Goal: Information Seeking & Learning: Find specific fact

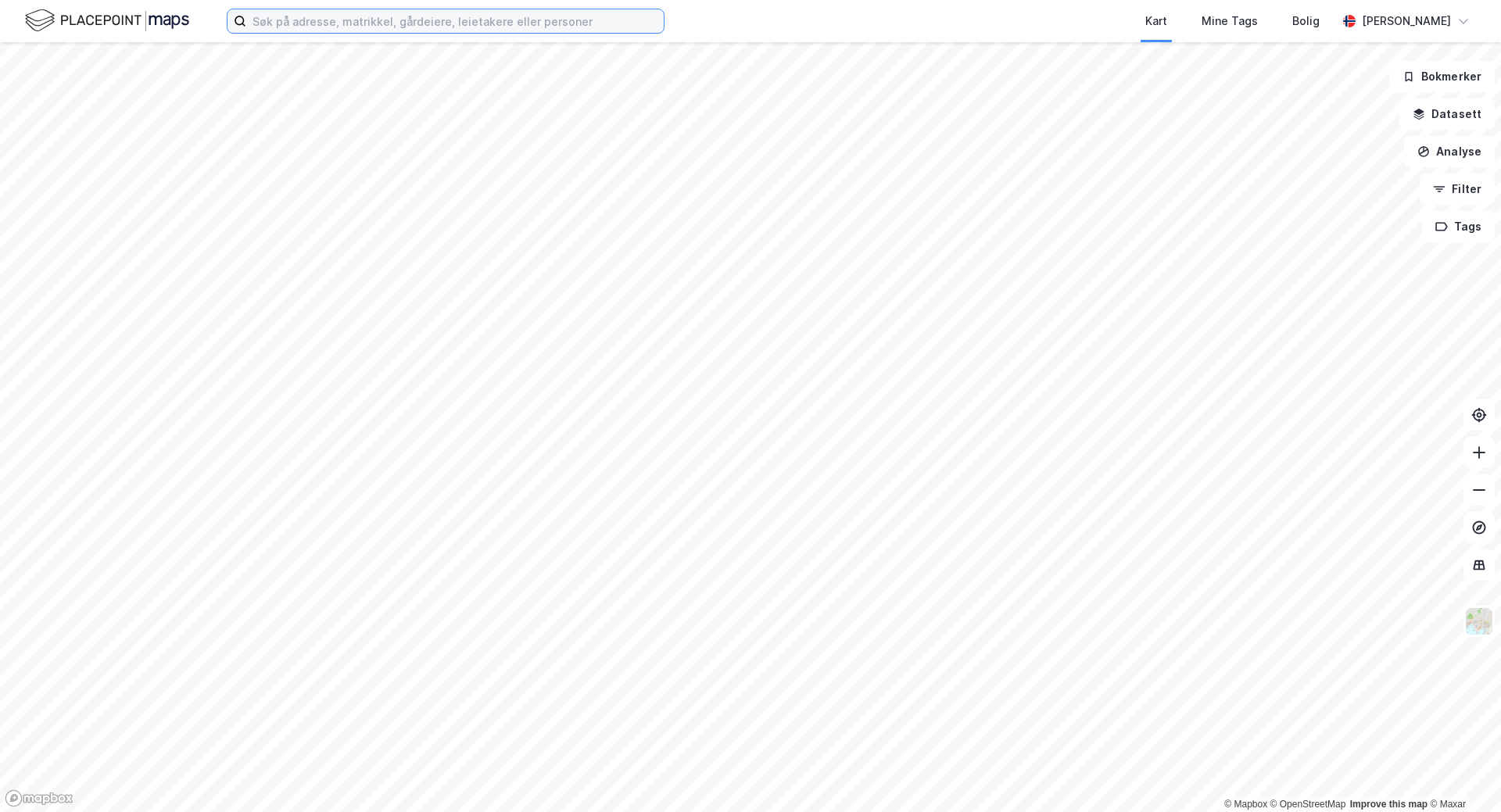
click at [322, 25] on input at bounding box center [454, 20] width 418 height 23
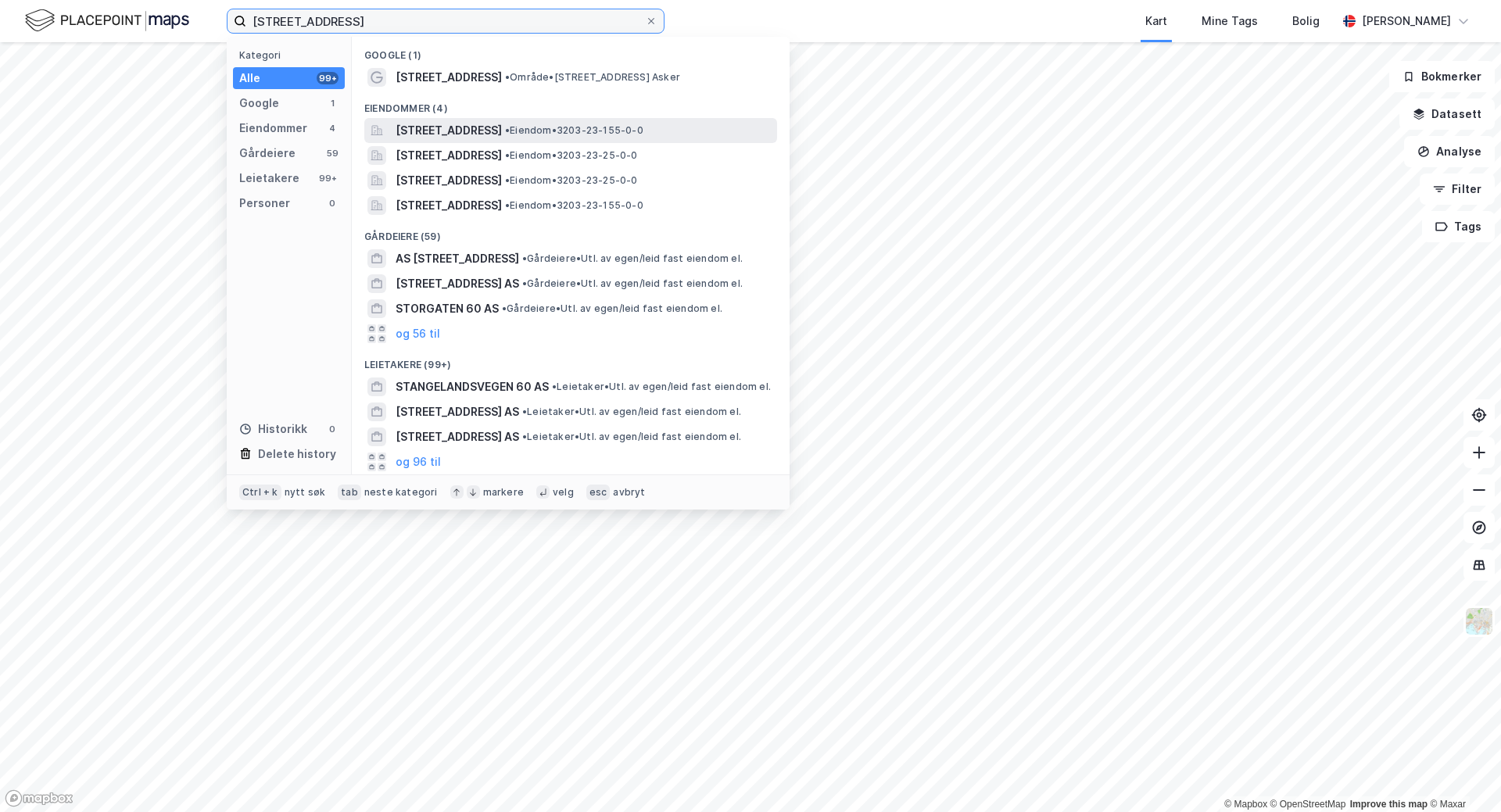
type input "[STREET_ADDRESS]"
click at [501, 138] on span "[STREET_ADDRESS]" at bounding box center [449, 131] width 106 height 19
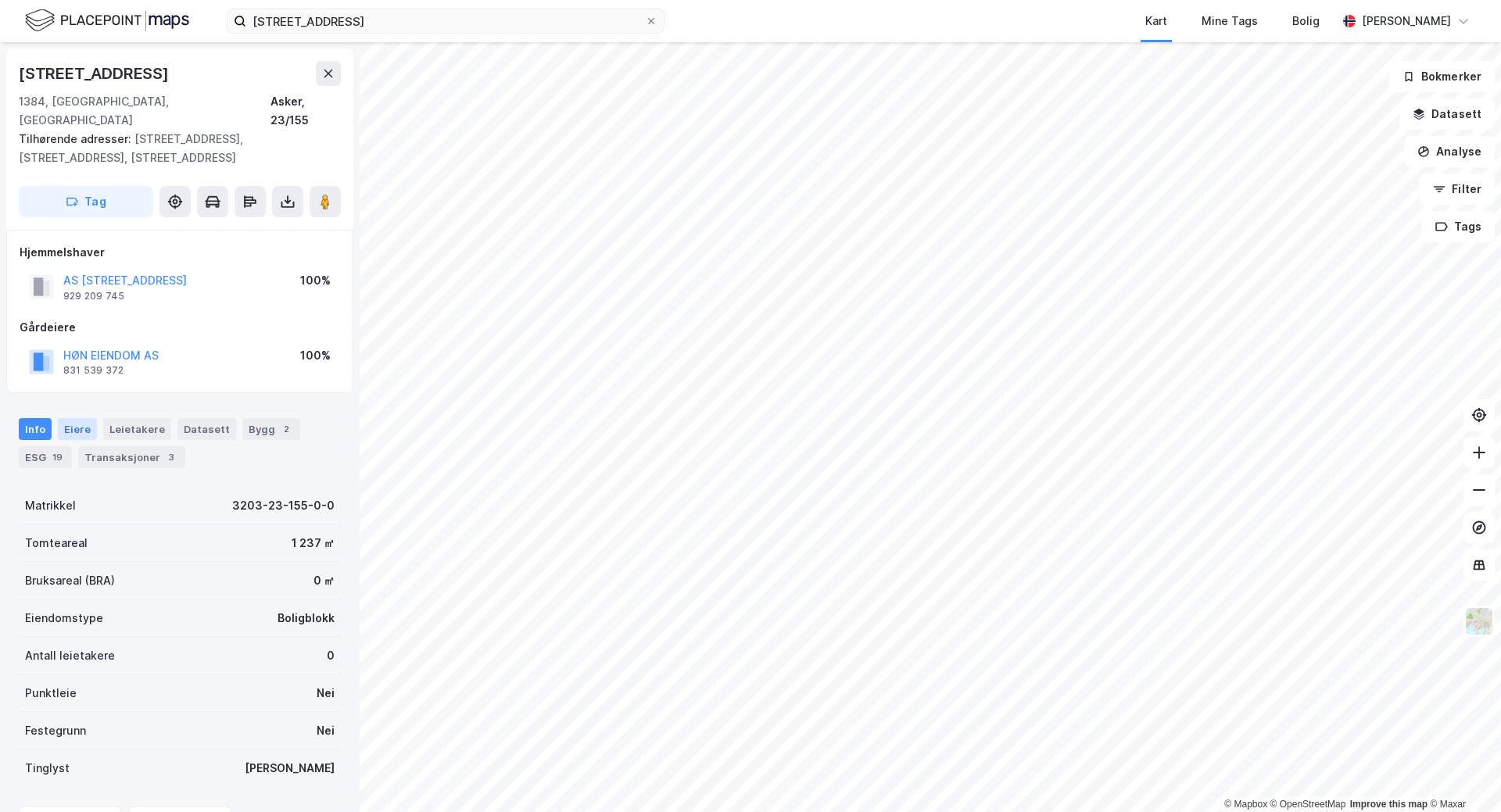
click at [83, 418] on div "Eiere" at bounding box center [78, 429] width 39 height 22
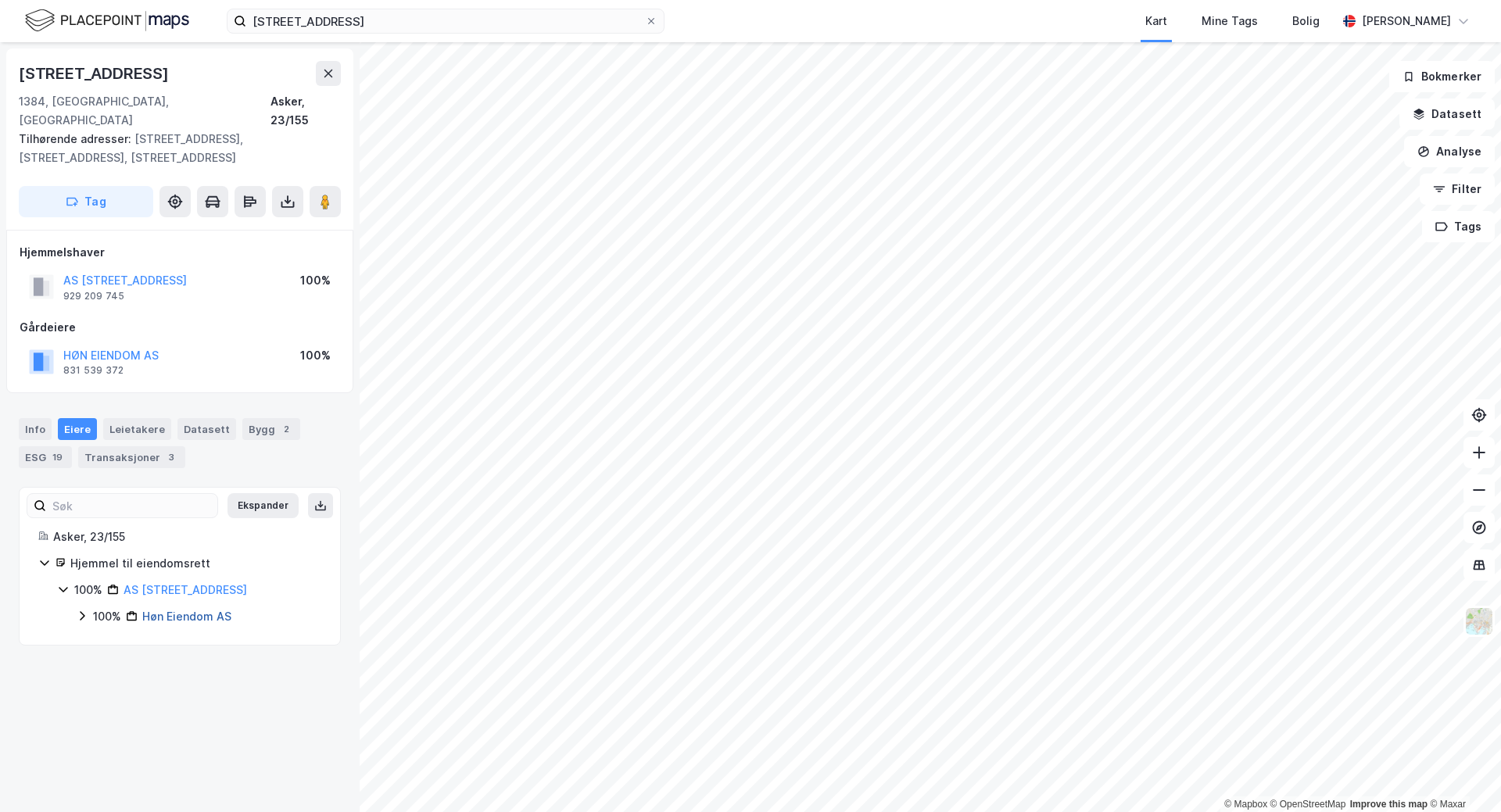
click at [200, 610] on link "Høn Eiendom AS" at bounding box center [187, 616] width 89 height 14
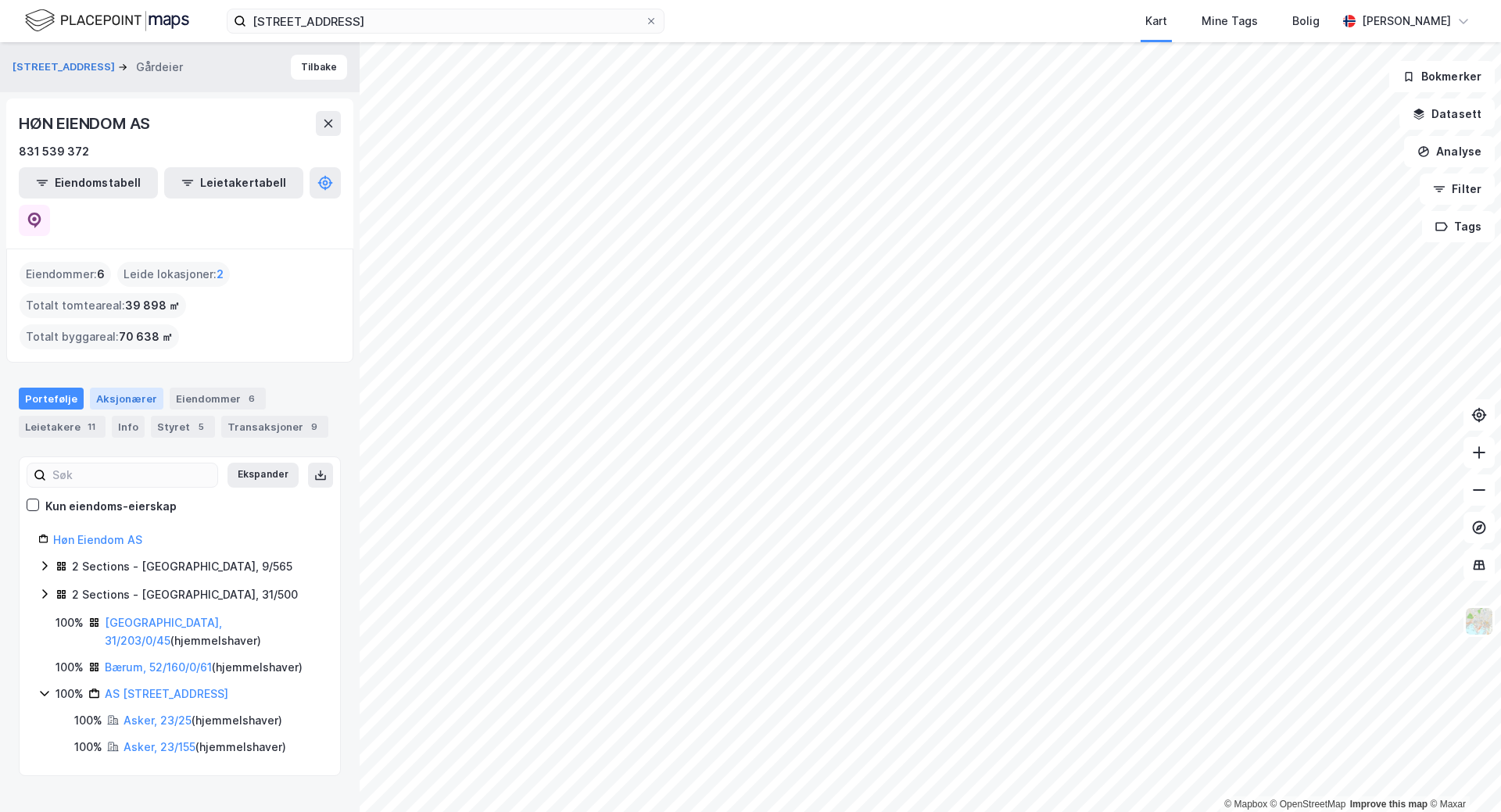
click at [107, 388] on div "Aksjonærer" at bounding box center [126, 399] width 73 height 22
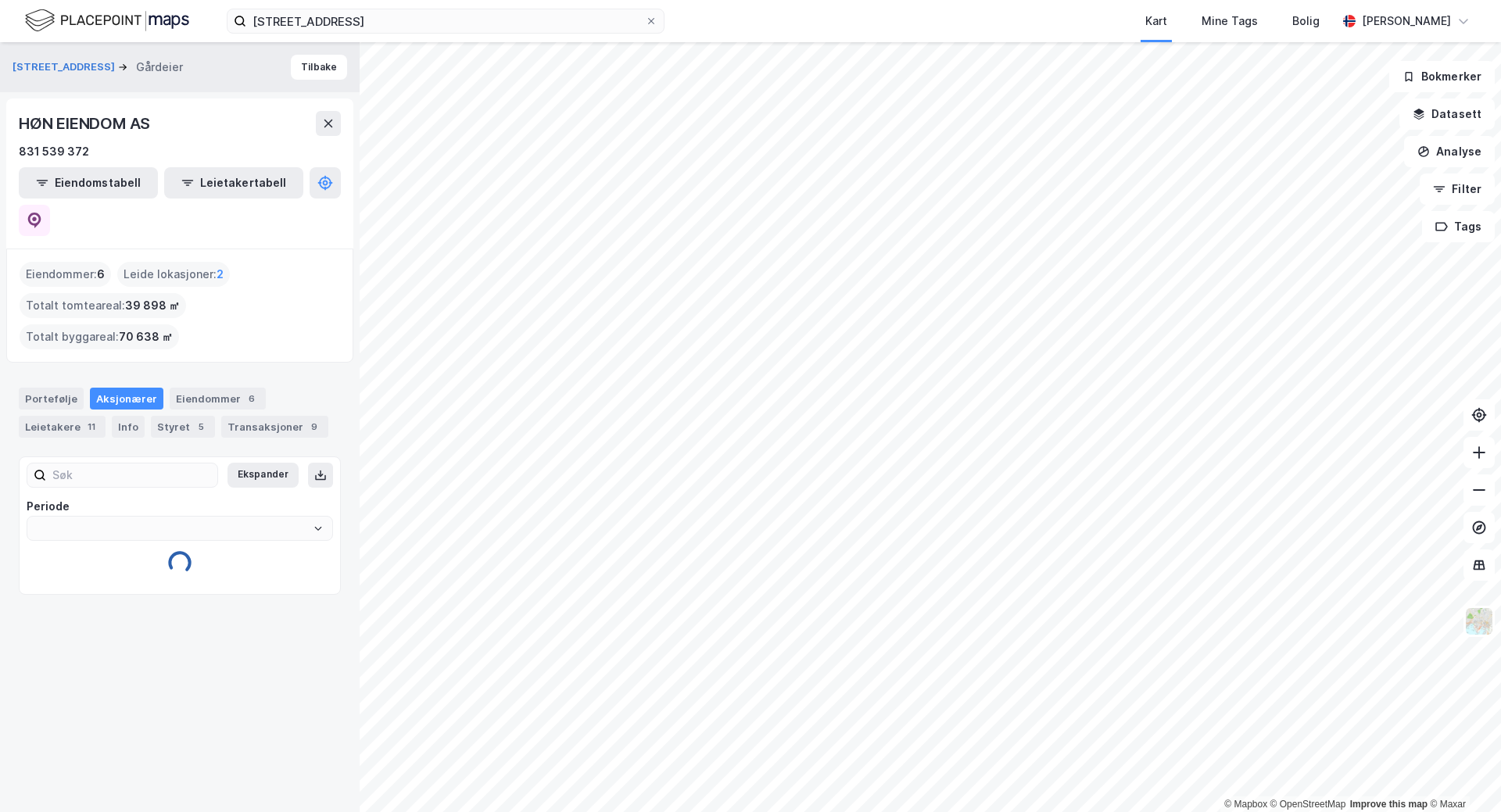
type input "Siste"
